Goal: Task Accomplishment & Management: Complete application form

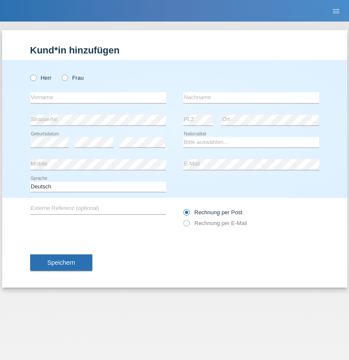
radio input "true"
click at [98, 97] on input "text" at bounding box center [98, 97] width 136 height 11
type input "[PERSON_NAME]"
click at [251, 97] on input "text" at bounding box center [251, 97] width 136 height 11
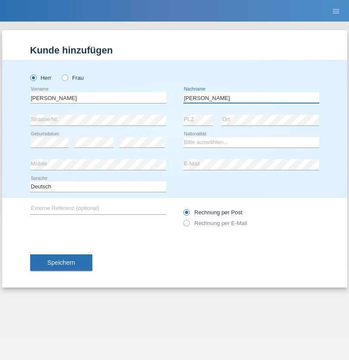
type input "[PERSON_NAME]"
select select "CH"
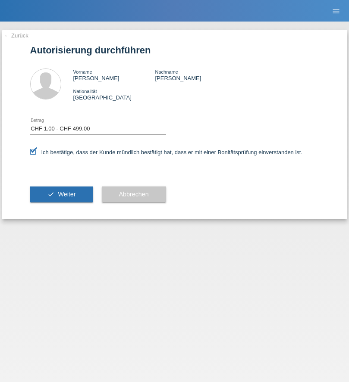
select select "1"
click at [61, 194] on span "Weiter" at bounding box center [67, 194] width 18 height 7
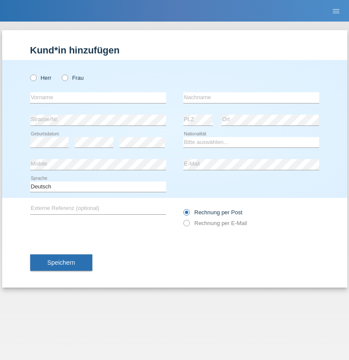
radio input "true"
click at [98, 97] on input "text" at bounding box center [98, 97] width 136 height 11
type input "[PERSON_NAME]"
click at [251, 97] on input "text" at bounding box center [251, 97] width 136 height 11
type input "Vasic"
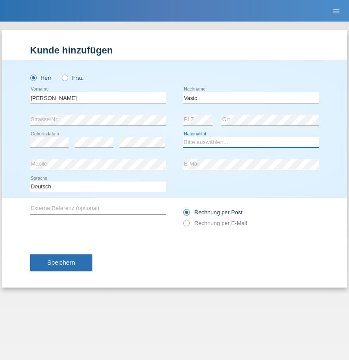
select select "AT"
select select "C"
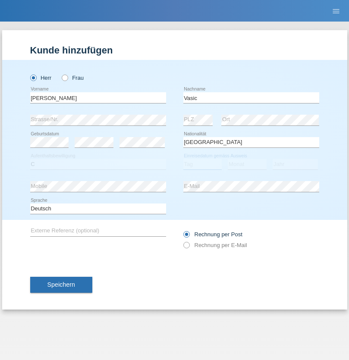
select select "29"
select select "09"
select select "2021"
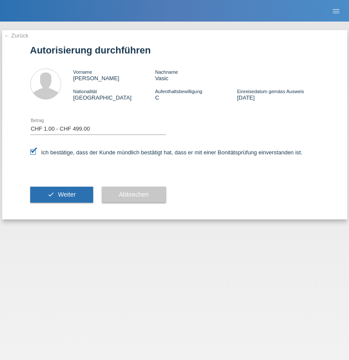
select select "1"
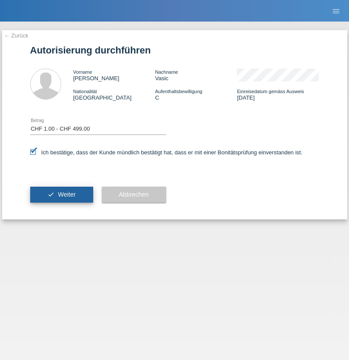
click at [61, 194] on span "Weiter" at bounding box center [67, 194] width 18 height 7
